Goal: Transaction & Acquisition: Subscribe to service/newsletter

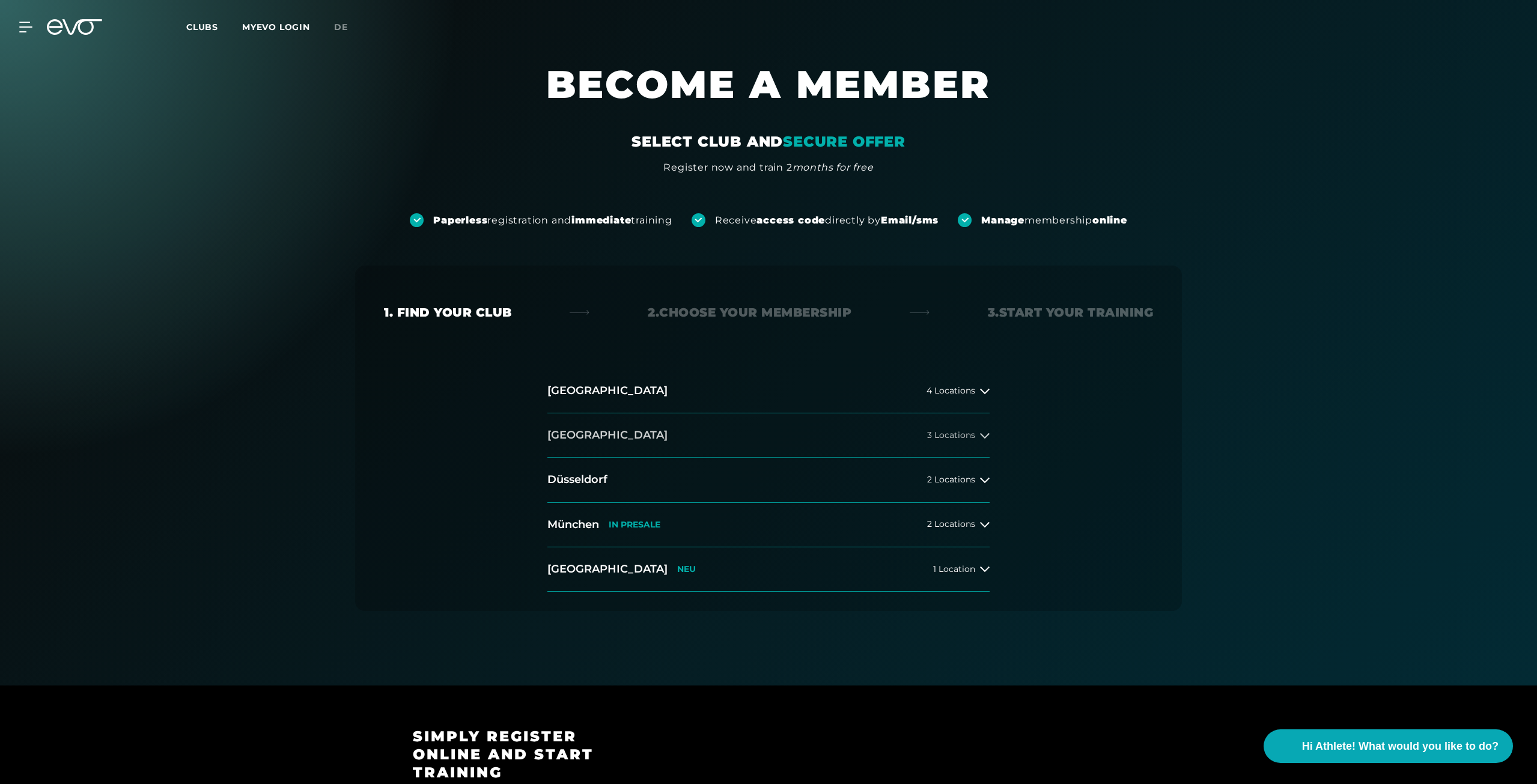
click at [582, 428] on button "[GEOGRAPHIC_DATA] 3 Locations" at bounding box center [768, 436] width 442 height 45
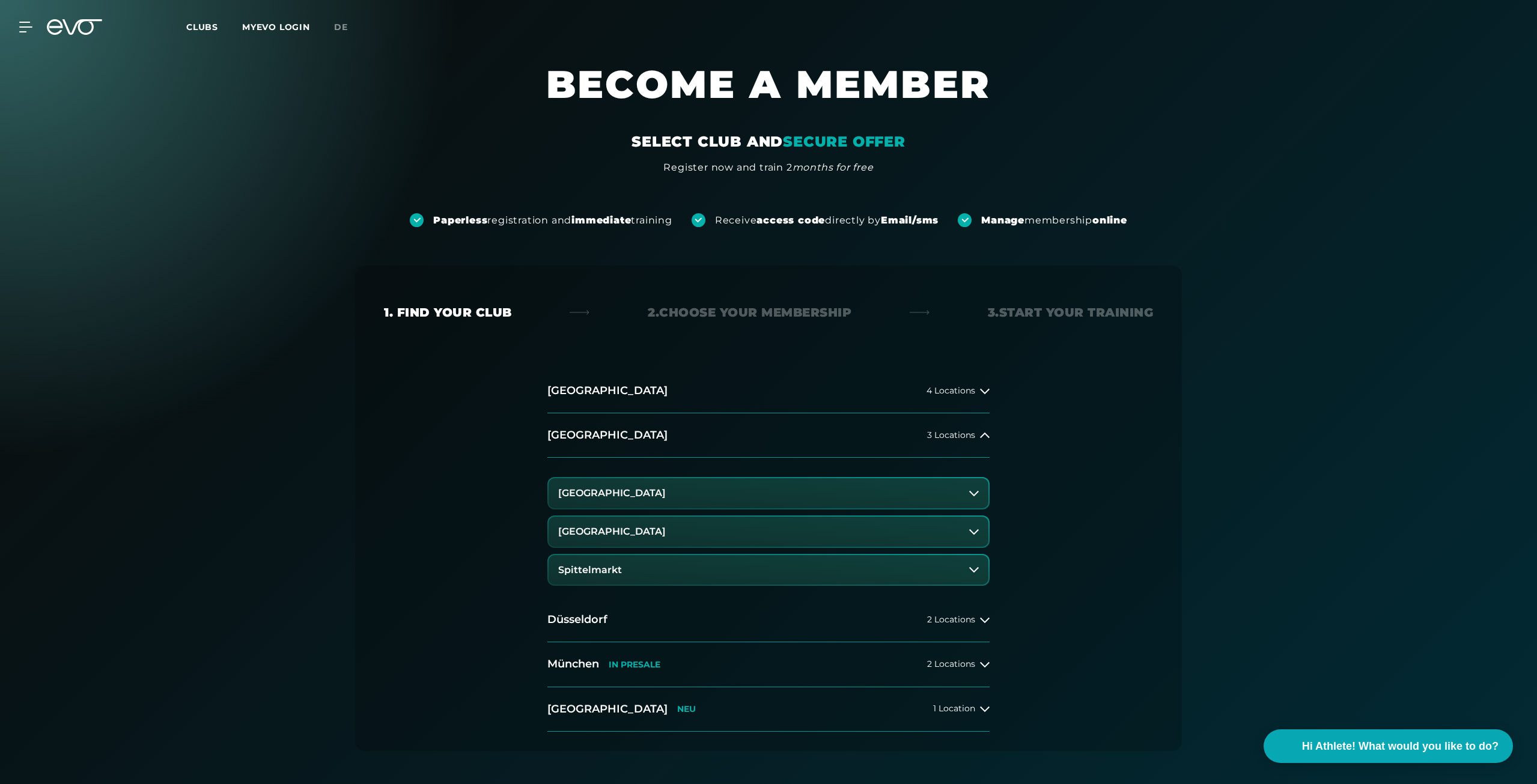
click at [677, 578] on button "Spittelmarkt" at bounding box center [768, 569] width 440 height 30
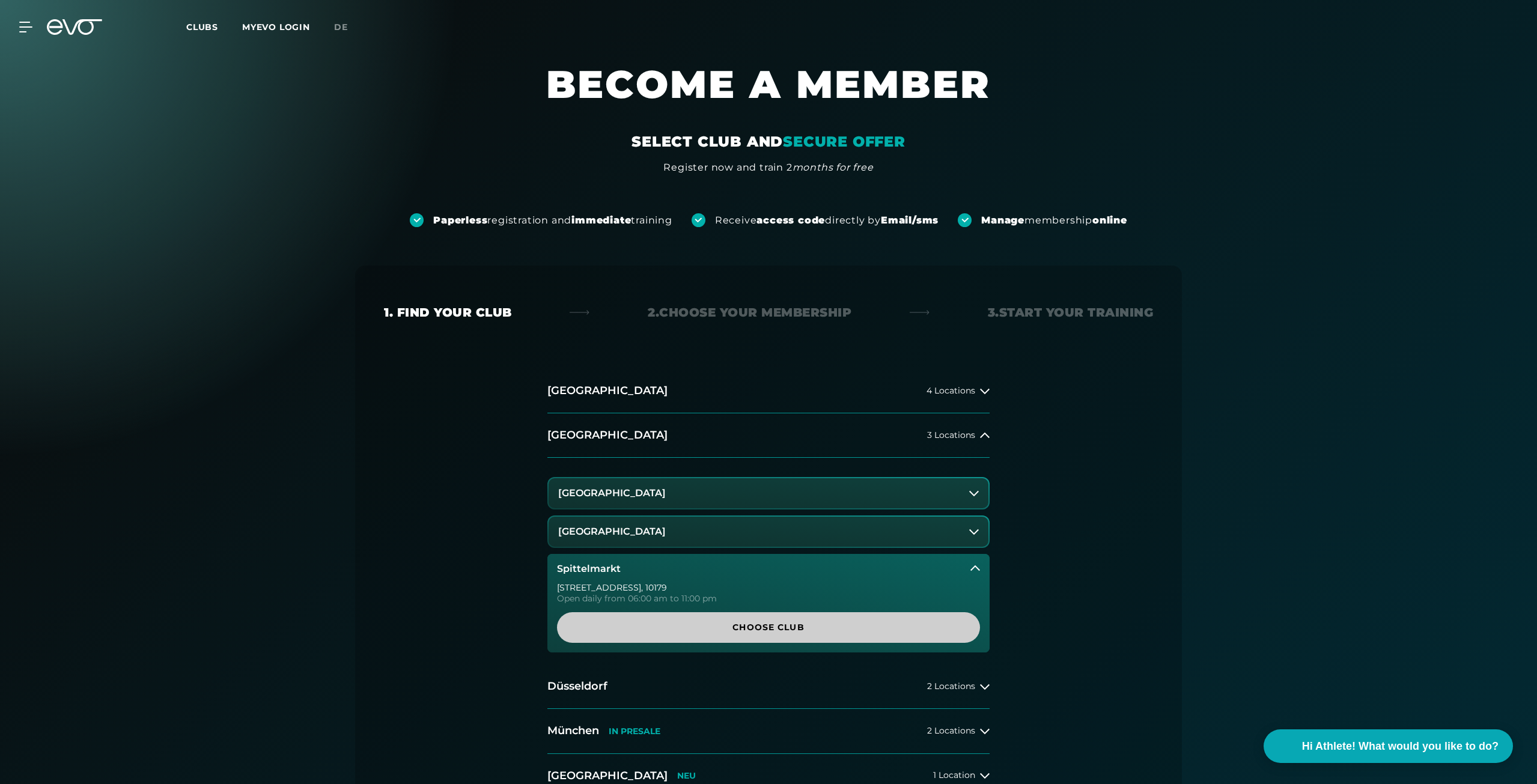
click at [761, 632] on span "Choose Club" at bounding box center [768, 627] width 366 height 13
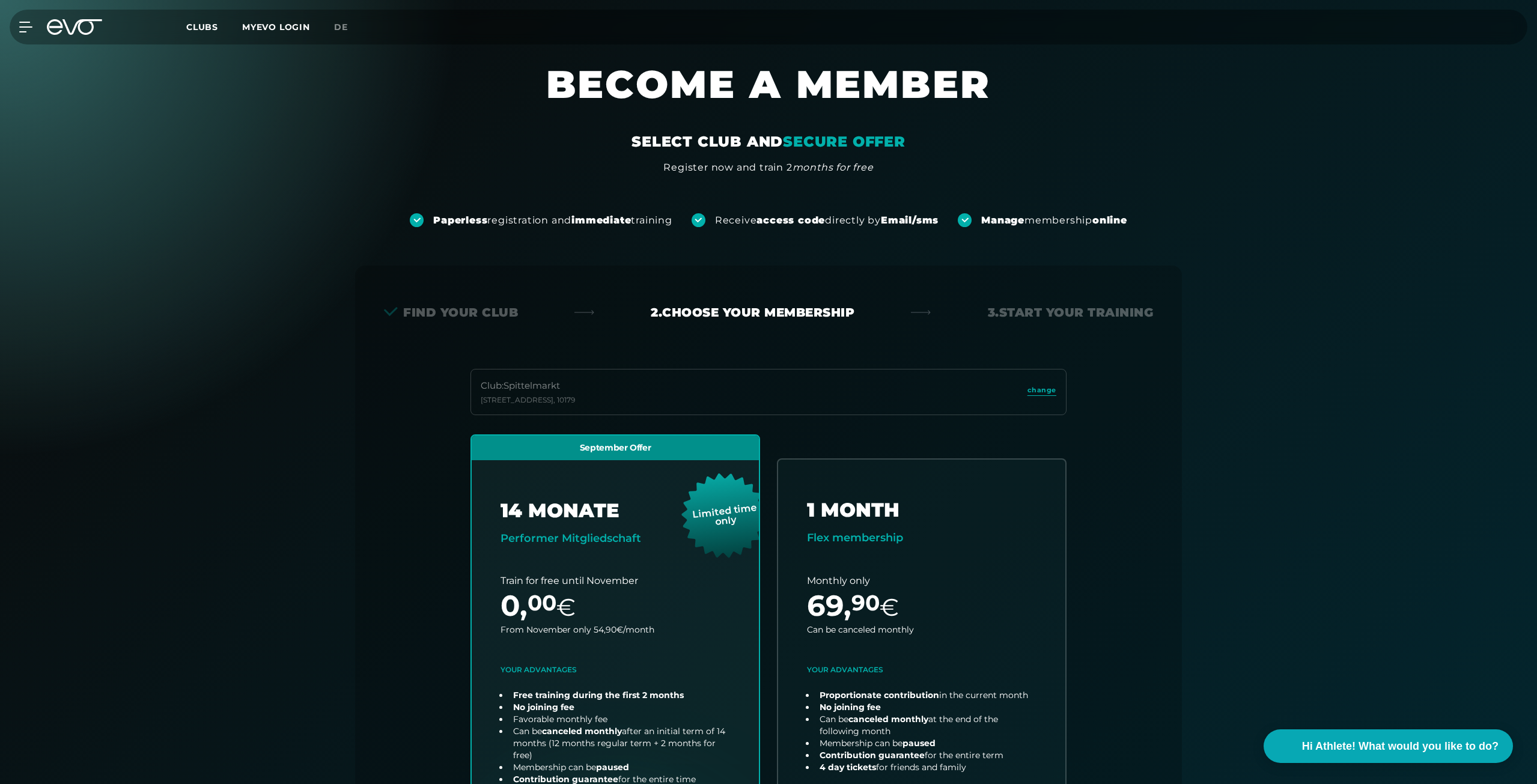
scroll to position [266, 0]
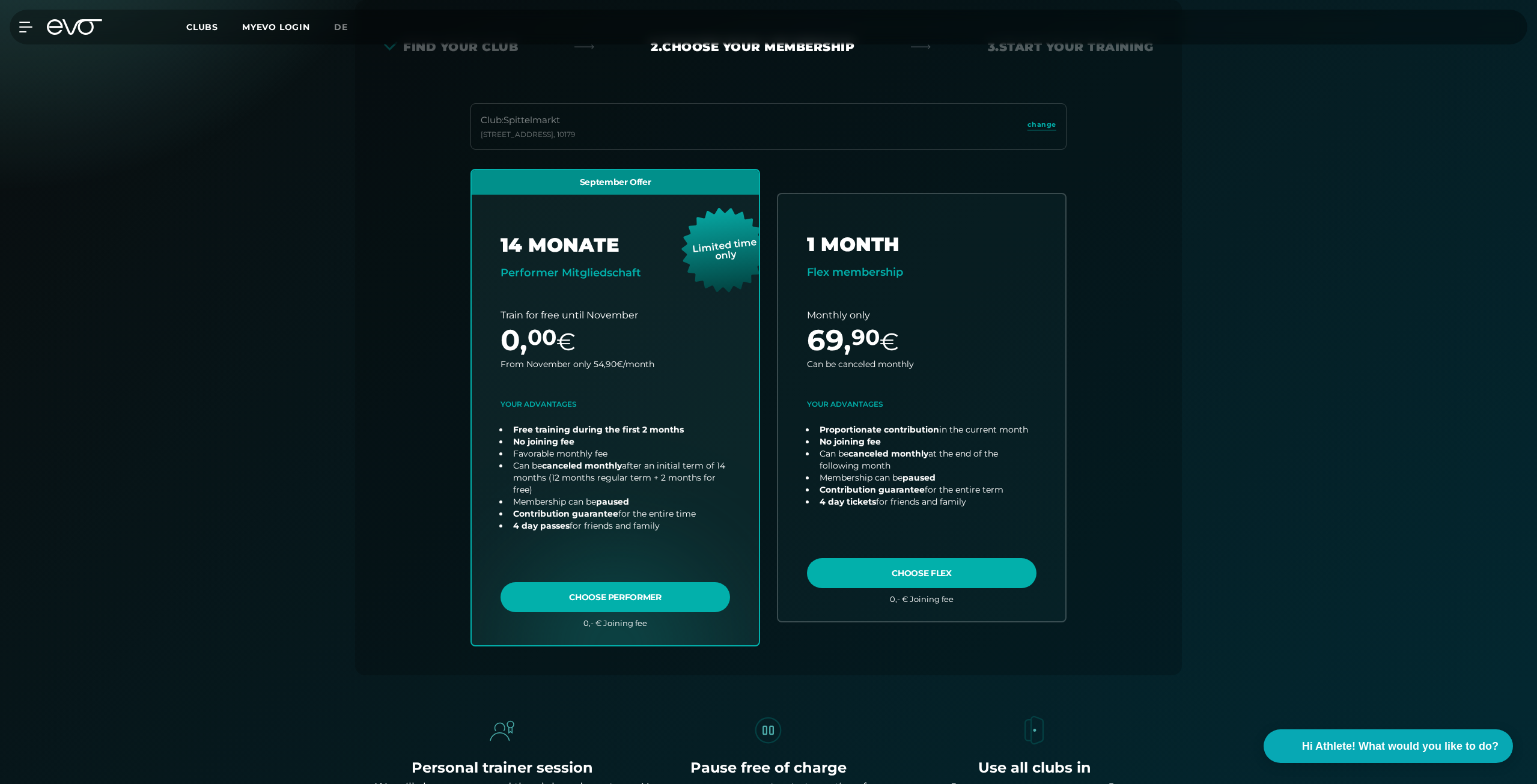
click at [209, 27] on span "Clubs" at bounding box center [202, 27] width 32 height 11
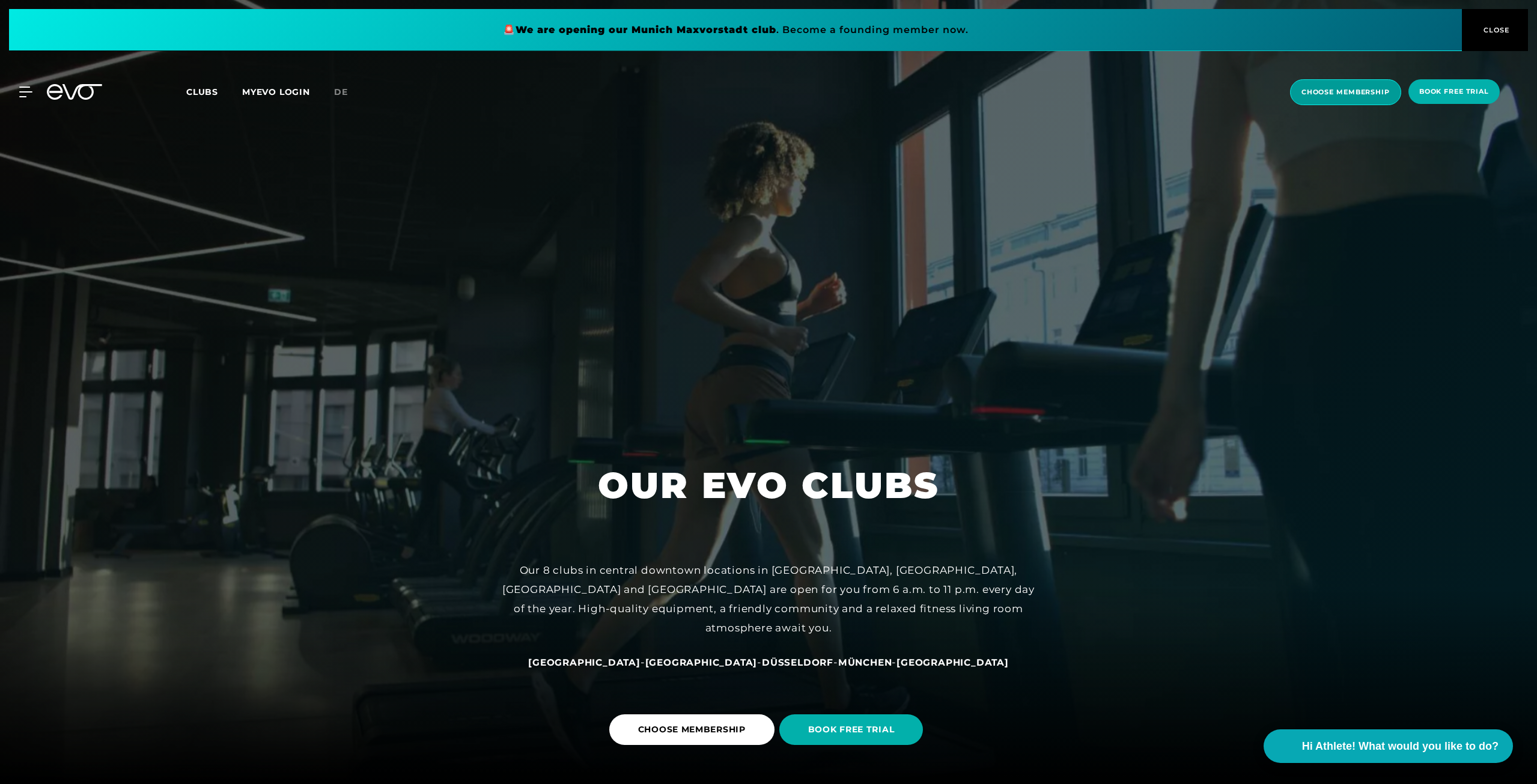
click at [1368, 96] on span "choose membership" at bounding box center [1345, 92] width 89 height 10
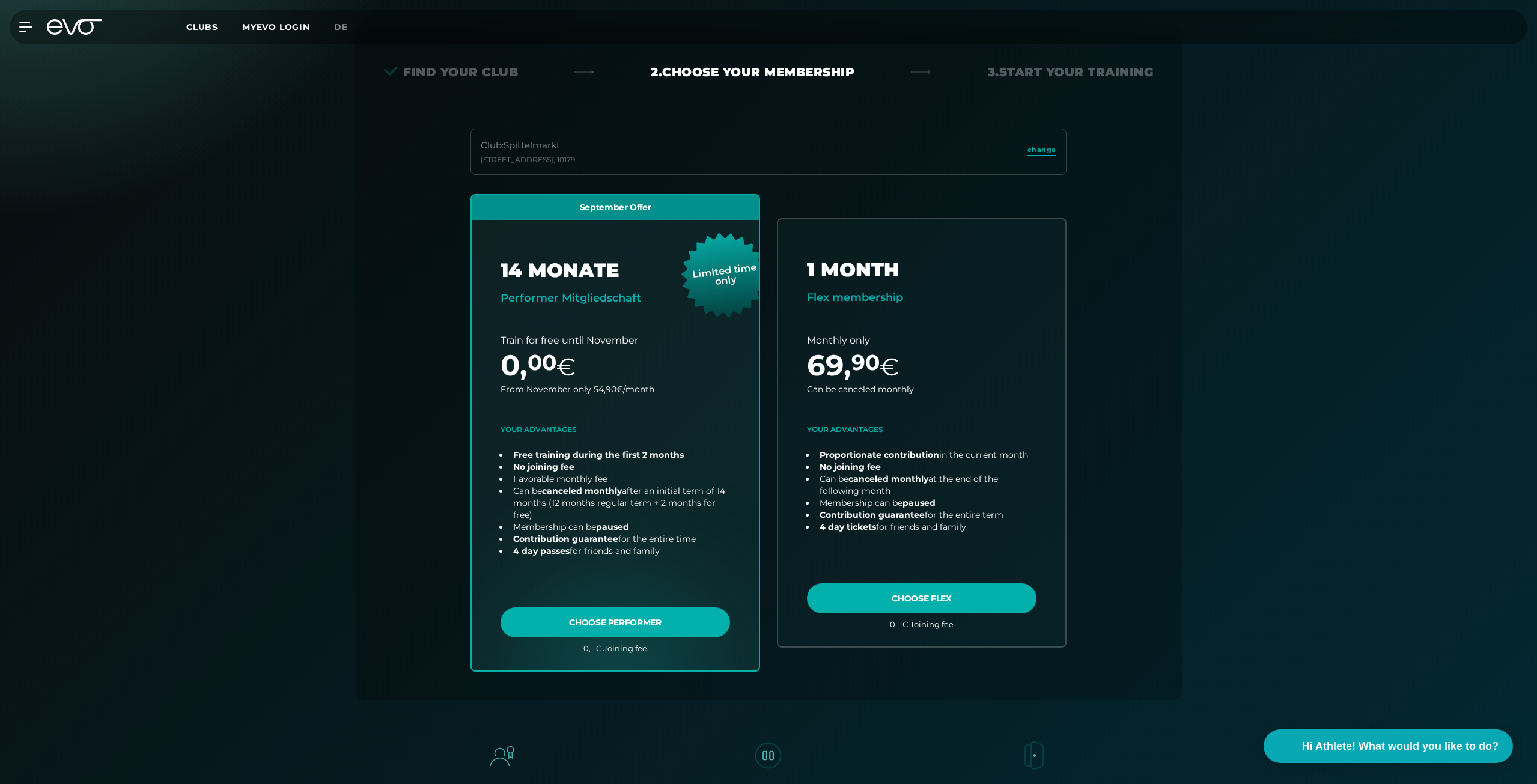
scroll to position [300, 0]
